Goal: Task Accomplishment & Management: Manage account settings

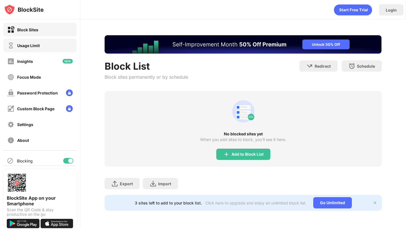
click at [50, 43] on div "Usage Limit" at bounding box center [39, 46] width 73 height 14
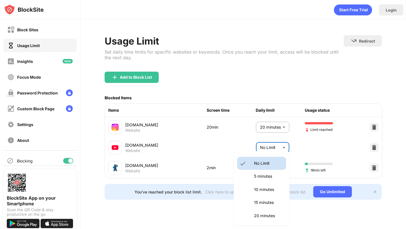
click at [267, 153] on body "Block Sites Usage Limit Insights Focus Mode Password Protection Custom Block Pa…" at bounding box center [203, 114] width 406 height 229
click at [252, 204] on li "15 minutes" at bounding box center [261, 202] width 49 height 13
type input "**"
